Goal: Information Seeking & Learning: Learn about a topic

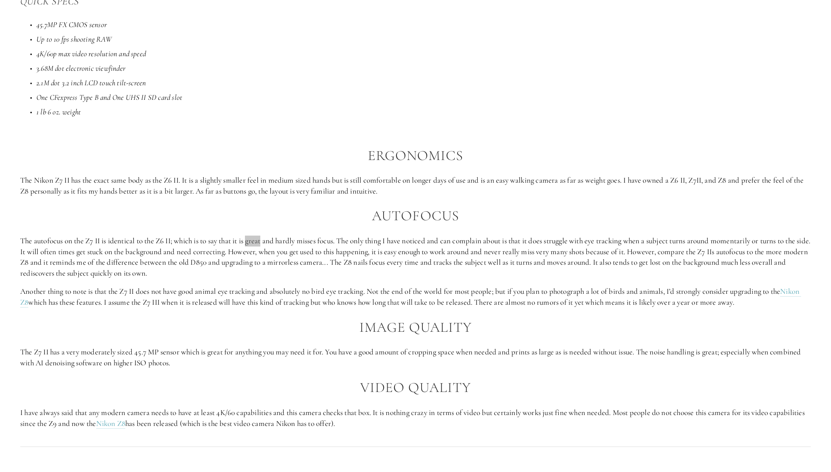
scroll to position [731, 0]
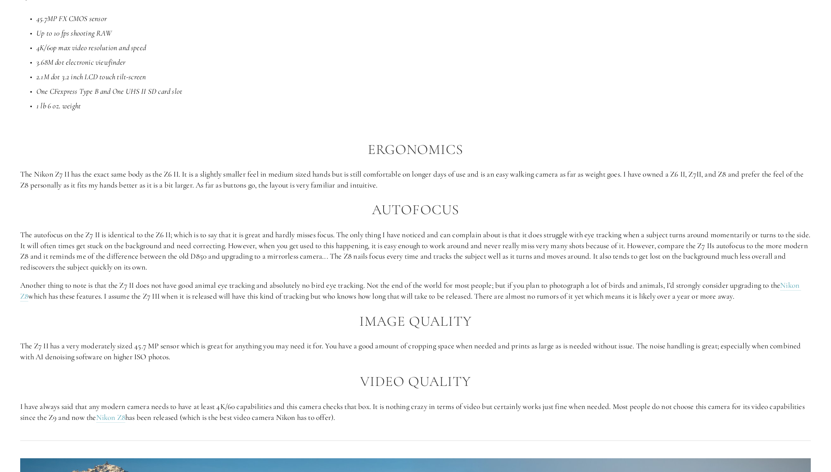
click at [199, 243] on p "The autofocus on the Z7 II is identical to the Z6 II; which is to say that it i…" at bounding box center [415, 250] width 790 height 43
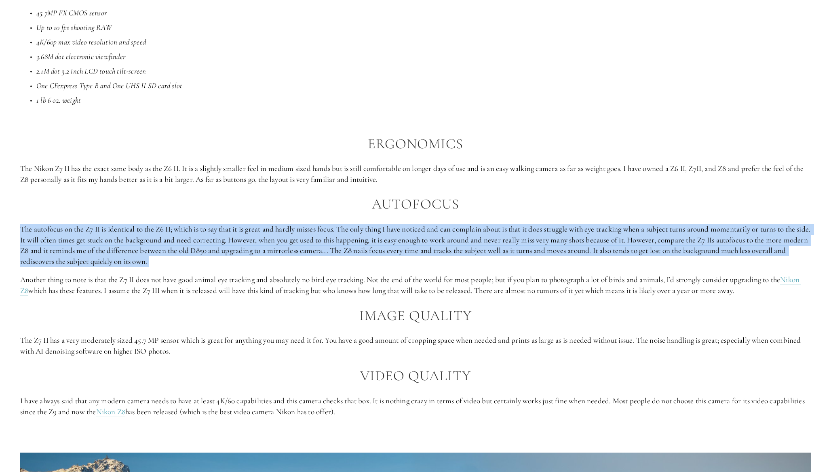
drag, startPoint x: 303, startPoint y: 263, endPoint x: 284, endPoint y: 215, distance: 51.7
click at [284, 215] on div "Introduction When [PERSON_NAME] first released the Nikon Z7 II , it was heralde…" at bounding box center [415, 139] width 790 height 555
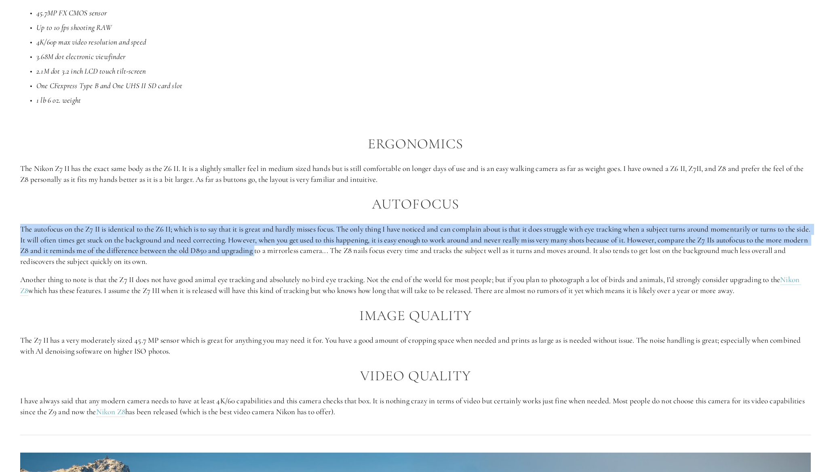
drag, startPoint x: 284, startPoint y: 215, endPoint x: 296, endPoint y: 247, distance: 34.0
click at [296, 247] on div "Introduction When [PERSON_NAME] first released the Nikon Z7 II , it was heralde…" at bounding box center [415, 139] width 790 height 555
click at [296, 247] on p "The autofocus on the Z7 II is identical to the Z6 II; which is to say that it i…" at bounding box center [415, 245] width 790 height 43
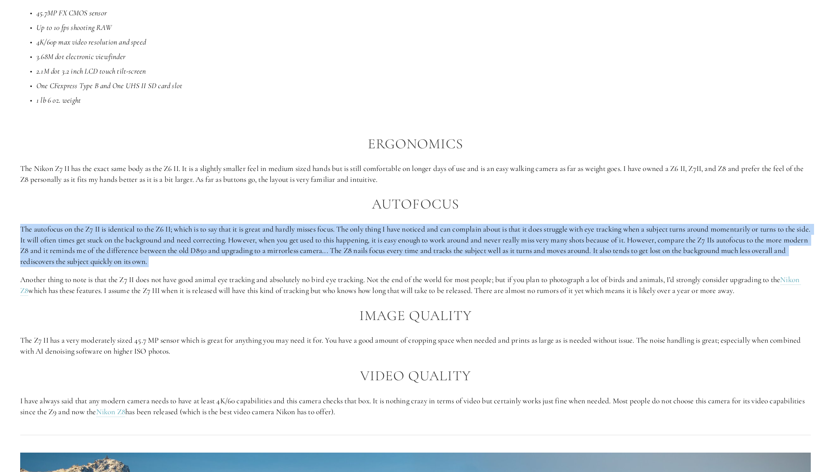
drag, startPoint x: 255, startPoint y: 265, endPoint x: 240, endPoint y: 214, distance: 53.3
click at [240, 214] on div "Introduction When [PERSON_NAME] first released the Nikon Z7 II , it was heralde…" at bounding box center [415, 139] width 790 height 555
drag, startPoint x: 240, startPoint y: 214, endPoint x: 167, endPoint y: 253, distance: 83.0
click at [167, 253] on div "Introduction When [PERSON_NAME] first released the Nikon Z7 II , it was heralde…" at bounding box center [415, 139] width 790 height 555
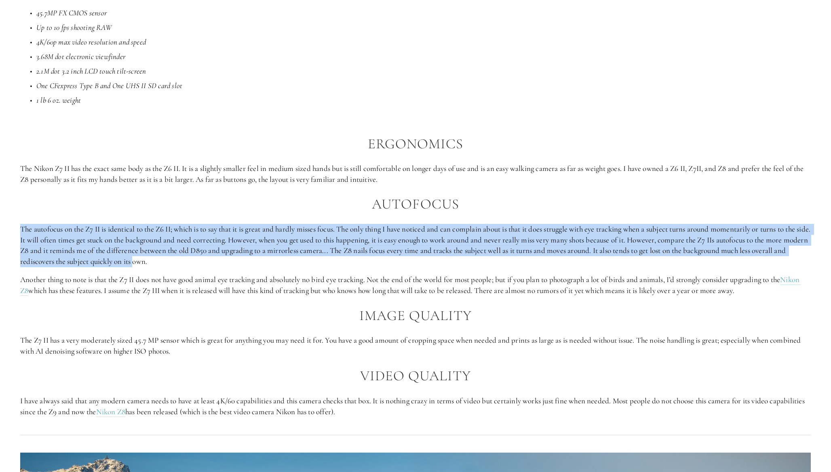
click at [167, 253] on p "The autofocus on the Z7 II is identical to the Z6 II; which is to say that it i…" at bounding box center [415, 245] width 790 height 43
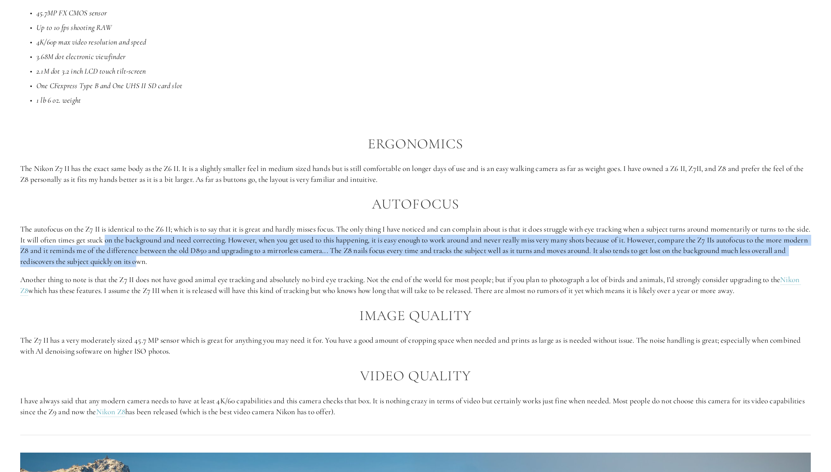
drag, startPoint x: 173, startPoint y: 254, endPoint x: 134, endPoint y: 230, distance: 46.1
click at [134, 230] on p "The autofocus on the Z7 II is identical to the Z6 II; which is to say that it i…" at bounding box center [415, 245] width 790 height 43
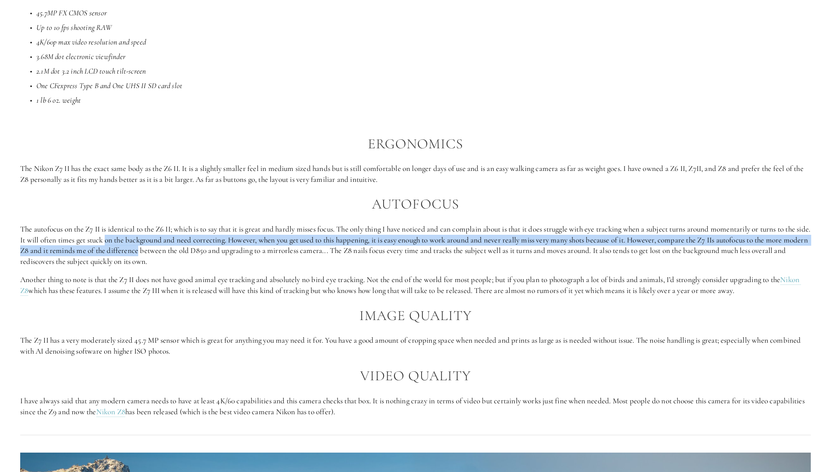
drag, startPoint x: 134, startPoint y: 230, endPoint x: 156, endPoint y: 248, distance: 28.4
click at [156, 248] on p "The autofocus on the Z7 II is identical to the Z6 II; which is to say that it i…" at bounding box center [415, 245] width 790 height 43
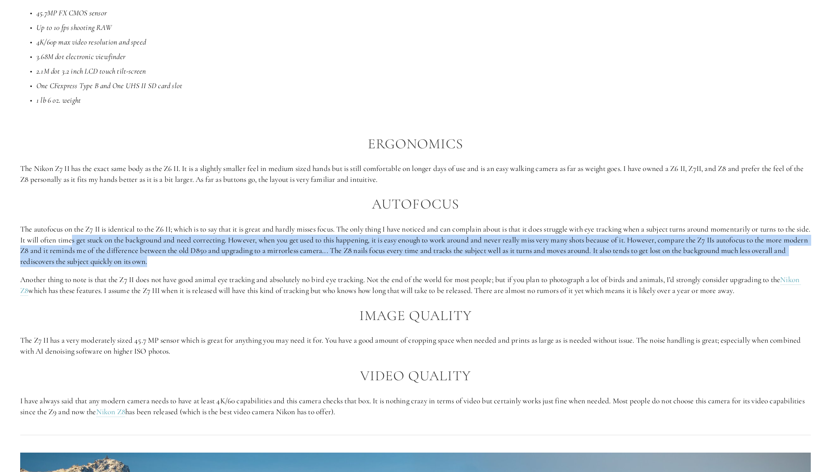
drag, startPoint x: 162, startPoint y: 261, endPoint x: 100, endPoint y: 231, distance: 69.0
click at [100, 231] on p "The autofocus on the Z7 II is identical to the Z6 II; which is to say that it i…" at bounding box center [415, 245] width 790 height 43
drag, startPoint x: 100, startPoint y: 231, endPoint x: 208, endPoint y: 253, distance: 110.4
click at [208, 253] on p "The autofocus on the Z7 II is identical to the Z6 II; which is to say that it i…" at bounding box center [415, 245] width 790 height 43
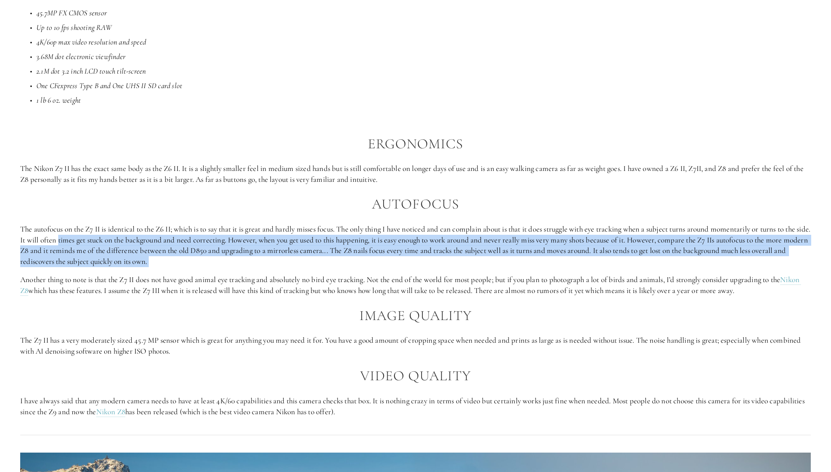
click at [208, 253] on p "The autofocus on the Z7 II is identical to the Z6 II; which is to say that it i…" at bounding box center [415, 245] width 790 height 43
drag, startPoint x: 208, startPoint y: 253, endPoint x: 184, endPoint y: 229, distance: 33.7
click at [184, 229] on p "The autofocus on the Z7 II is identical to the Z6 II; which is to say that it i…" at bounding box center [415, 245] width 790 height 43
drag, startPoint x: 184, startPoint y: 229, endPoint x: 195, endPoint y: 253, distance: 26.6
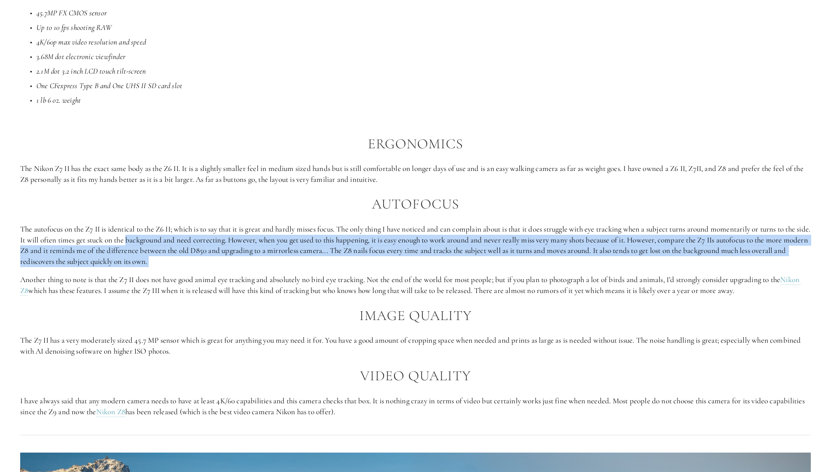
click at [195, 253] on p "The autofocus on the Z7 II is identical to the Z6 II; which is to say that it i…" at bounding box center [415, 245] width 790 height 43
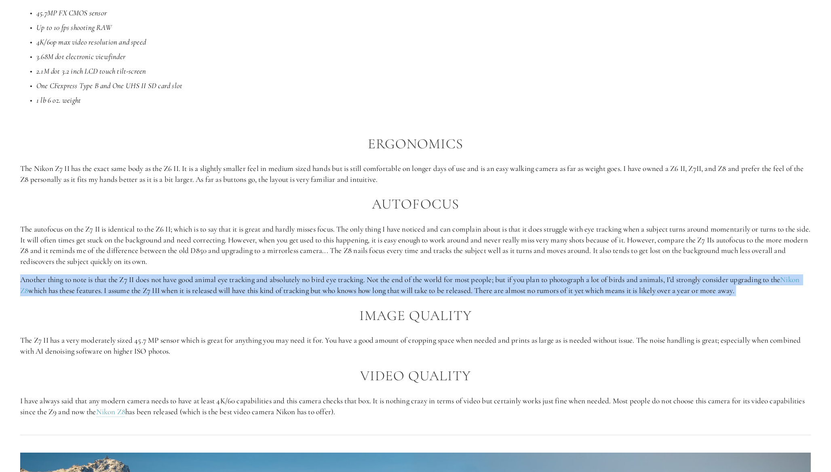
drag, startPoint x: 195, startPoint y: 267, endPoint x: 240, endPoint y: 305, distance: 58.2
click at [240, 305] on div "Introduction When [PERSON_NAME] first released the Nikon Z7 II , it was heralde…" at bounding box center [415, 139] width 790 height 555
click at [240, 308] on h2 "Image Quality" at bounding box center [415, 316] width 790 height 16
drag, startPoint x: 249, startPoint y: 298, endPoint x: 217, endPoint y: 267, distance: 44.0
click at [217, 267] on div "Introduction When [PERSON_NAME] first released the Nikon Z7 II , it was heralde…" at bounding box center [415, 139] width 790 height 555
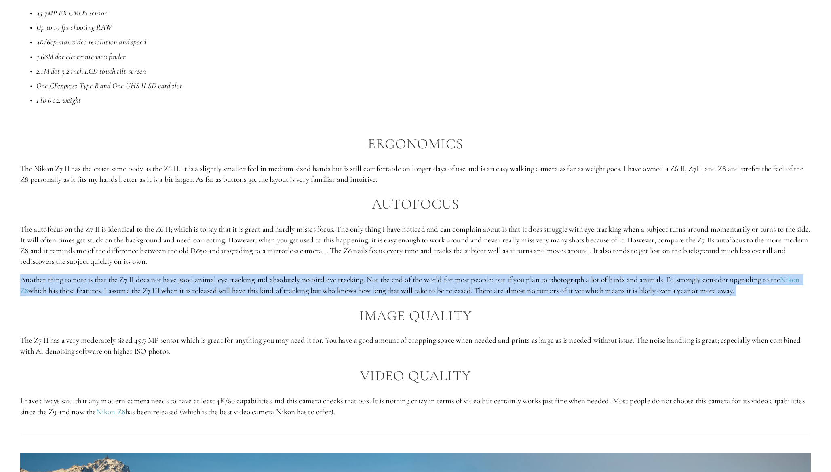
click at [217, 267] on div "Introduction When [PERSON_NAME] first released the Nikon Z7 II , it was heralde…" at bounding box center [415, 139] width 790 height 555
drag, startPoint x: 209, startPoint y: 261, endPoint x: 255, endPoint y: 306, distance: 64.0
click at [255, 306] on div "Introduction When [PERSON_NAME] first released the Nikon Z7 II , it was heralde…" at bounding box center [415, 139] width 790 height 555
click at [255, 308] on h2 "Image Quality" at bounding box center [415, 316] width 790 height 16
drag, startPoint x: 242, startPoint y: 302, endPoint x: 221, endPoint y: 265, distance: 42.3
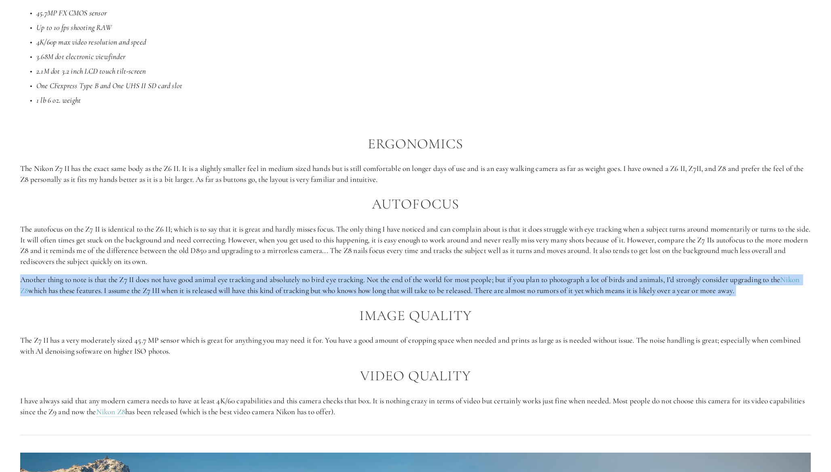
click at [221, 265] on div "Introduction When [PERSON_NAME] first released the Nikon Z7 II , it was heralde…" at bounding box center [415, 139] width 790 height 555
drag, startPoint x: 221, startPoint y: 265, endPoint x: 830, endPoint y: 285, distance: 609.2
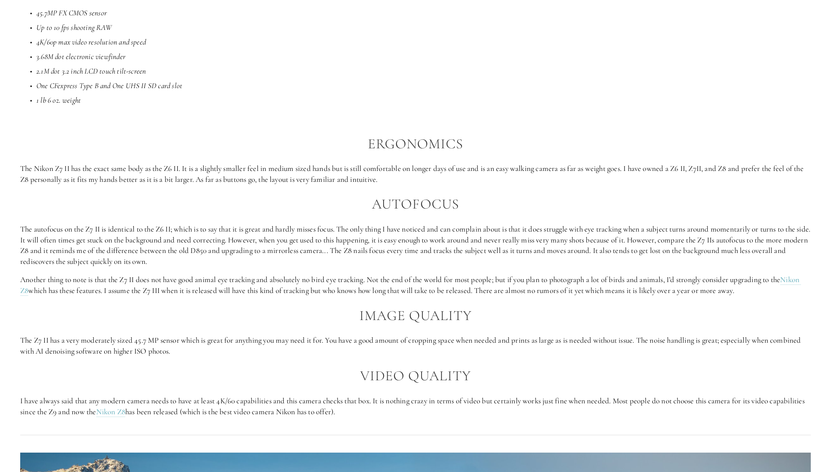
click at [172, 293] on div "Introduction When [PERSON_NAME] first released the Nikon Z7 II , it was heralde…" at bounding box center [415, 139] width 790 height 555
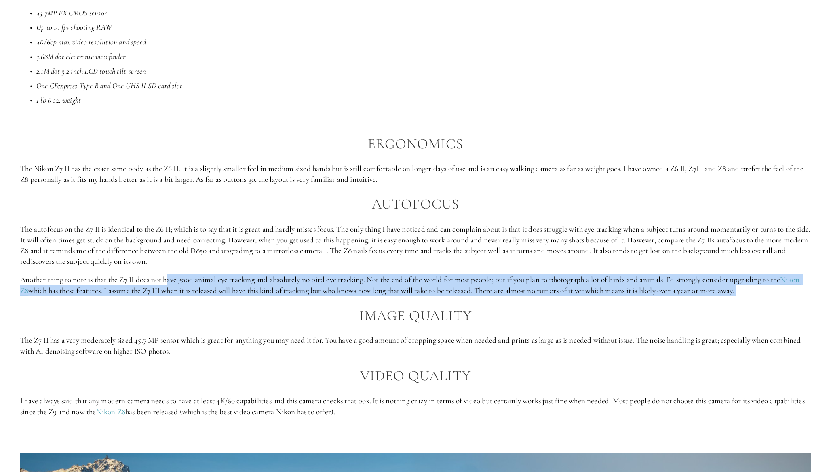
drag, startPoint x: 188, startPoint y: 303, endPoint x: 173, endPoint y: 277, distance: 30.2
click at [173, 277] on div "Introduction When [PERSON_NAME] first released the Nikon Z7 II , it was heralde…" at bounding box center [415, 139] width 790 height 555
click at [173, 277] on p "Another thing to note is that the Z7 II does not have good animal eye tracking …" at bounding box center [415, 284] width 790 height 21
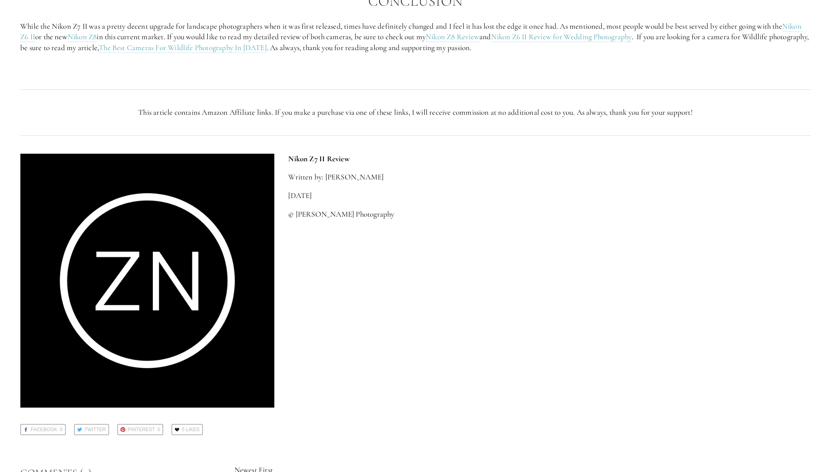
scroll to position [1904, 0]
